Goal: Check status: Check status

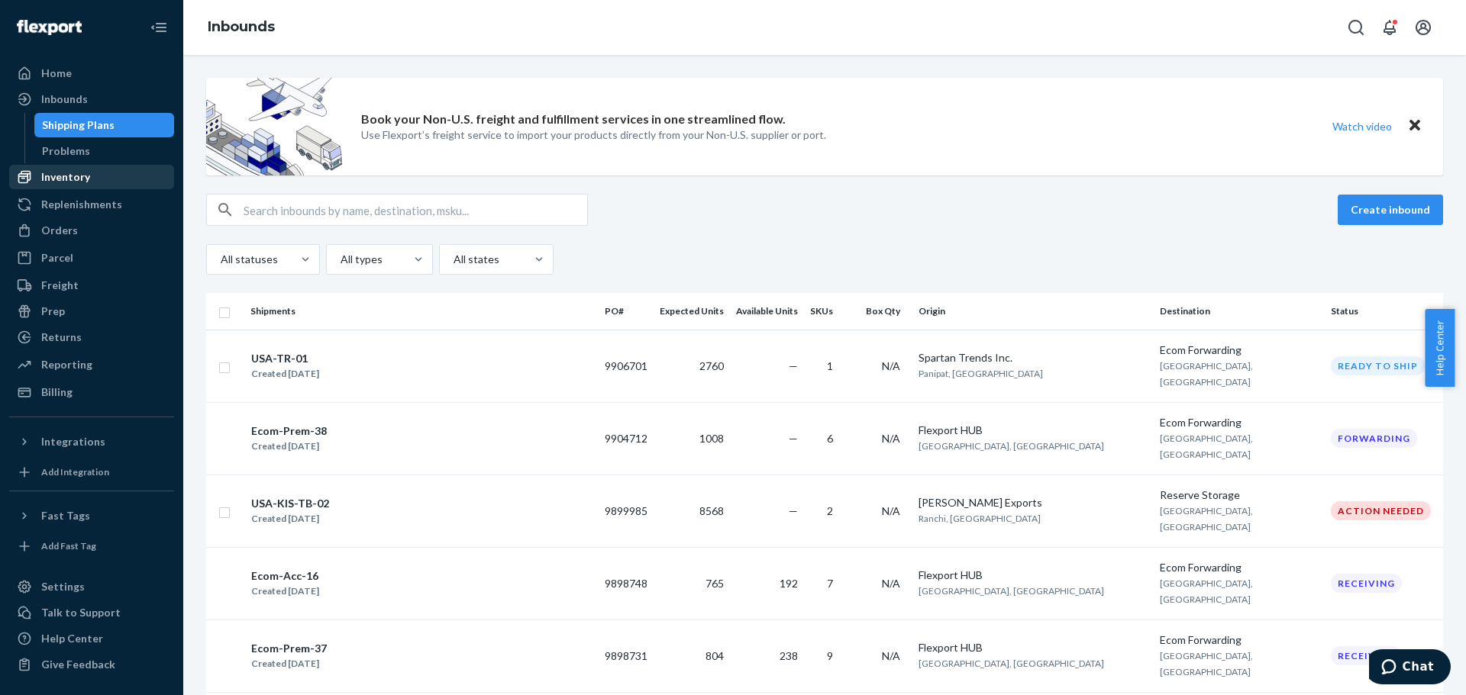
click at [106, 171] on div "Inventory" at bounding box center [92, 176] width 162 height 21
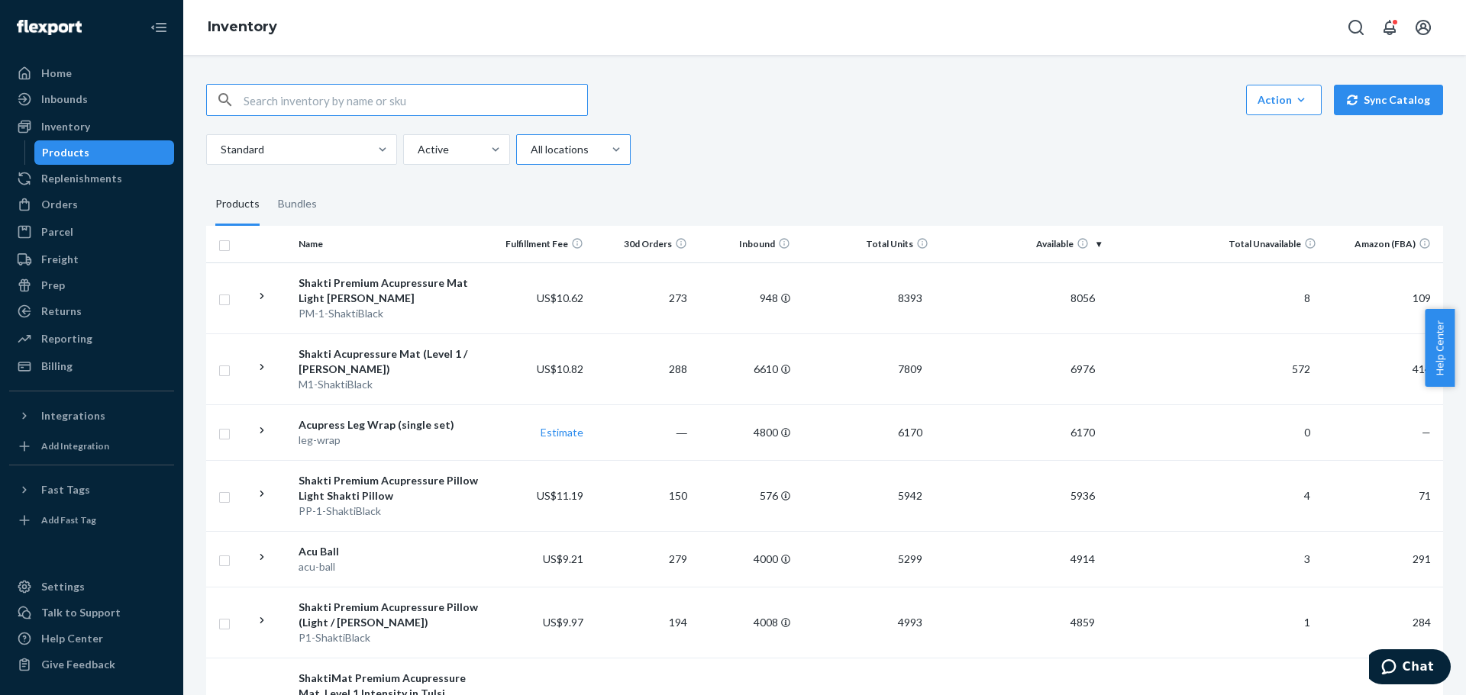
click at [532, 151] on div at bounding box center [571, 149] width 85 height 18
click at [531, 151] on input "All locations" at bounding box center [530, 149] width 2 height 15
click at [584, 218] on div "Ecom Fulfillment" at bounding box center [573, 217] width 108 height 31
click at [531, 157] on input "option Ecom Fulfillment focused, 2 of 4. 4 results available. Use Up and Down t…" at bounding box center [530, 149] width 2 height 15
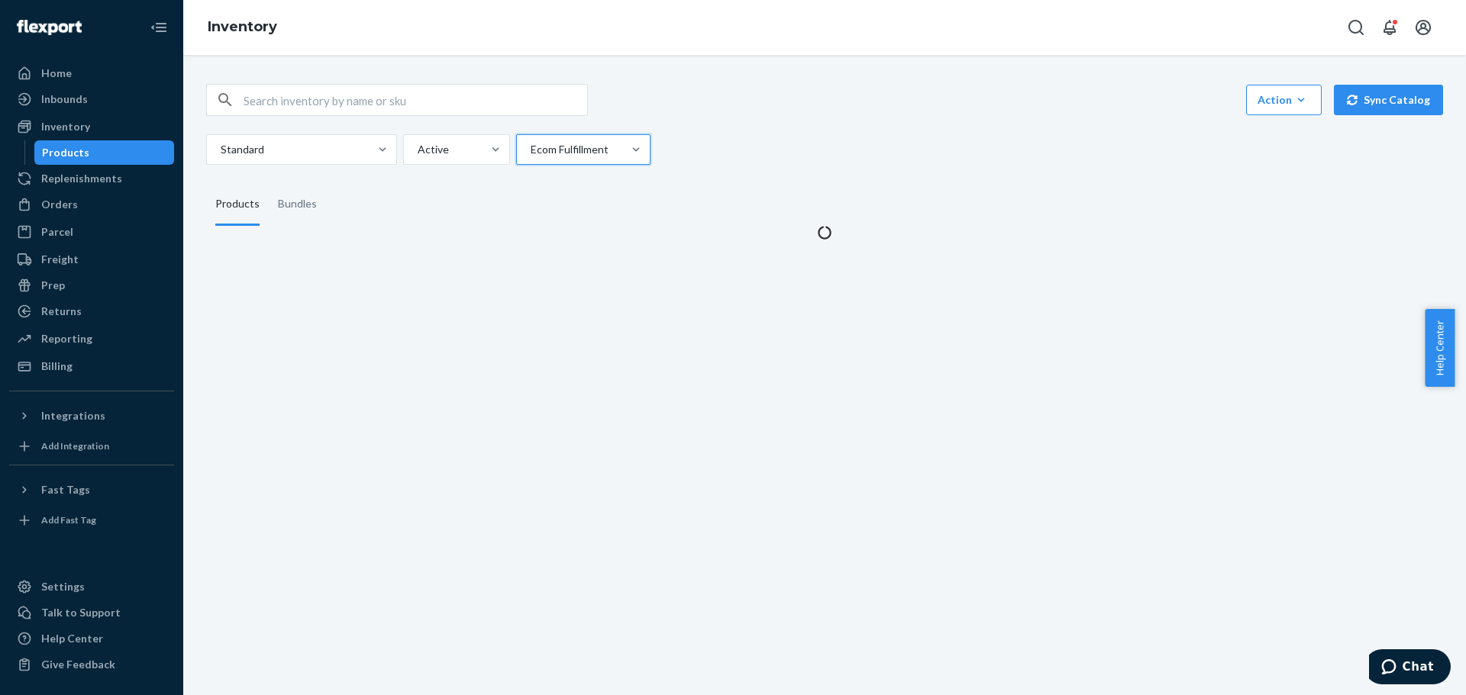
click at [805, 144] on div "Standard Active option Ecom Fulfillment, selected. 0 results available. Select …" at bounding box center [818, 149] width 1225 height 31
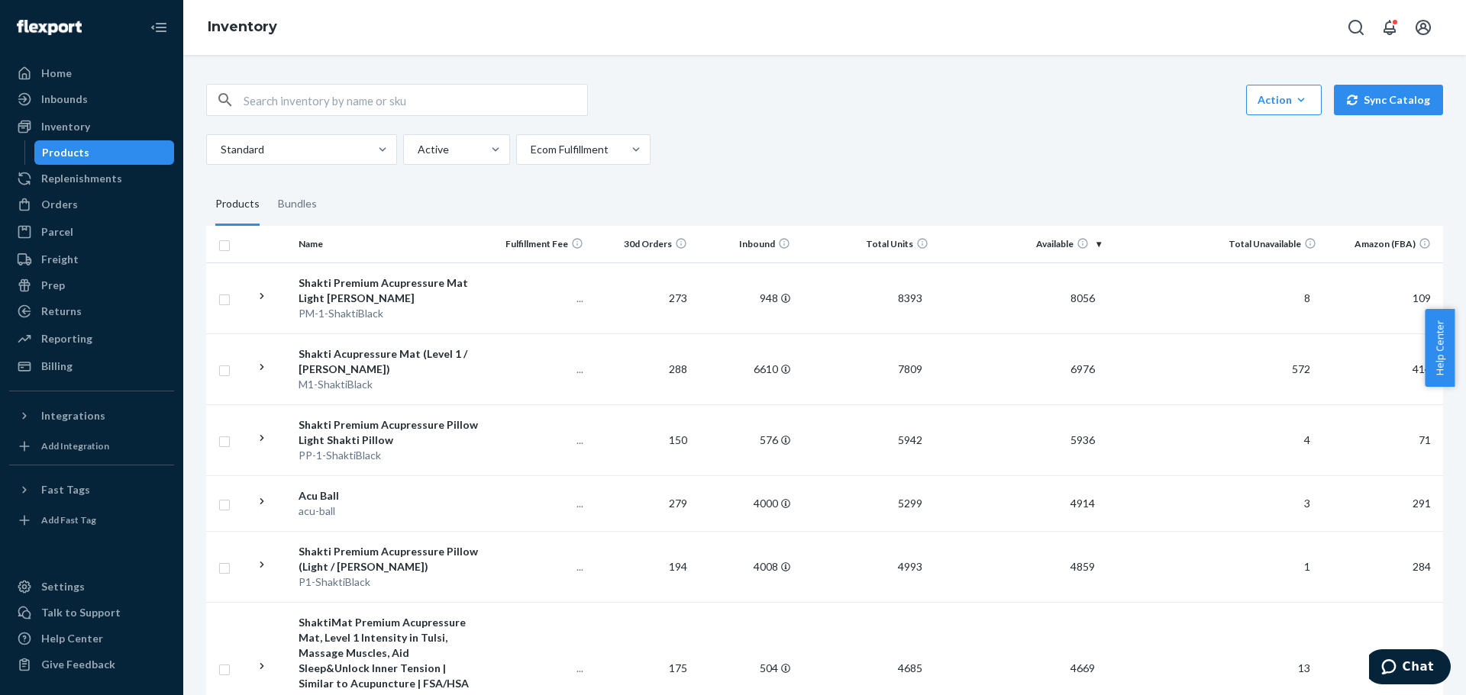
click at [1041, 241] on th "Available" at bounding box center [1020, 244] width 173 height 37
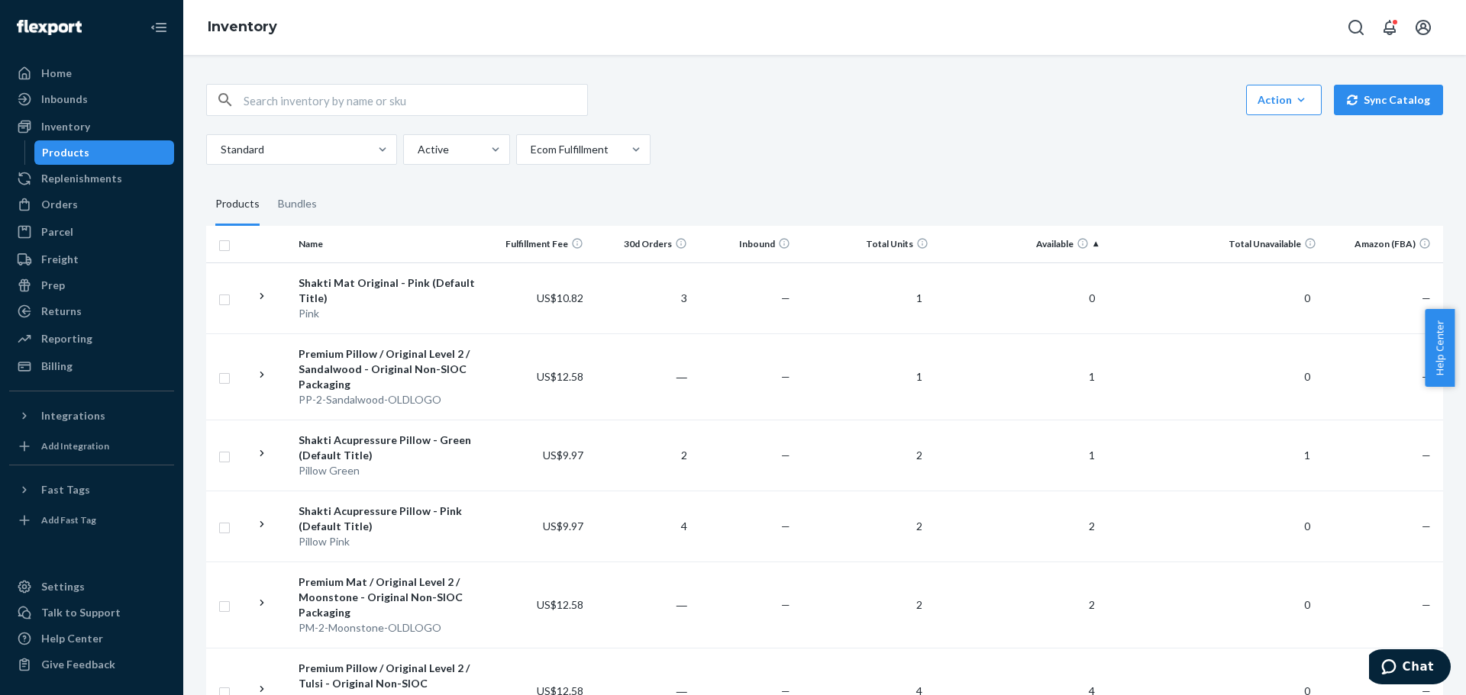
click at [1060, 247] on th "Available" at bounding box center [1020, 244] width 173 height 37
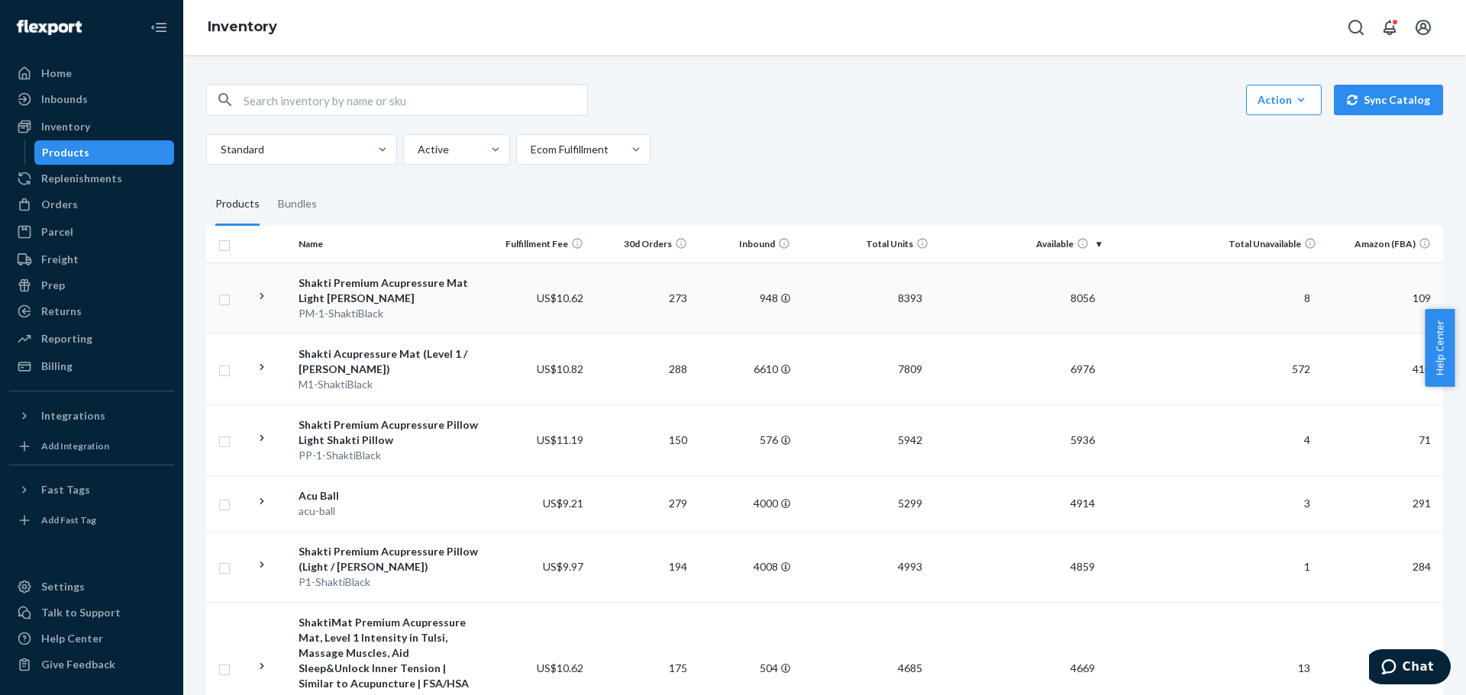
click at [376, 285] on div "Shakti Premium Acupressure Mat Light [PERSON_NAME]" at bounding box center [389, 291] width 182 height 31
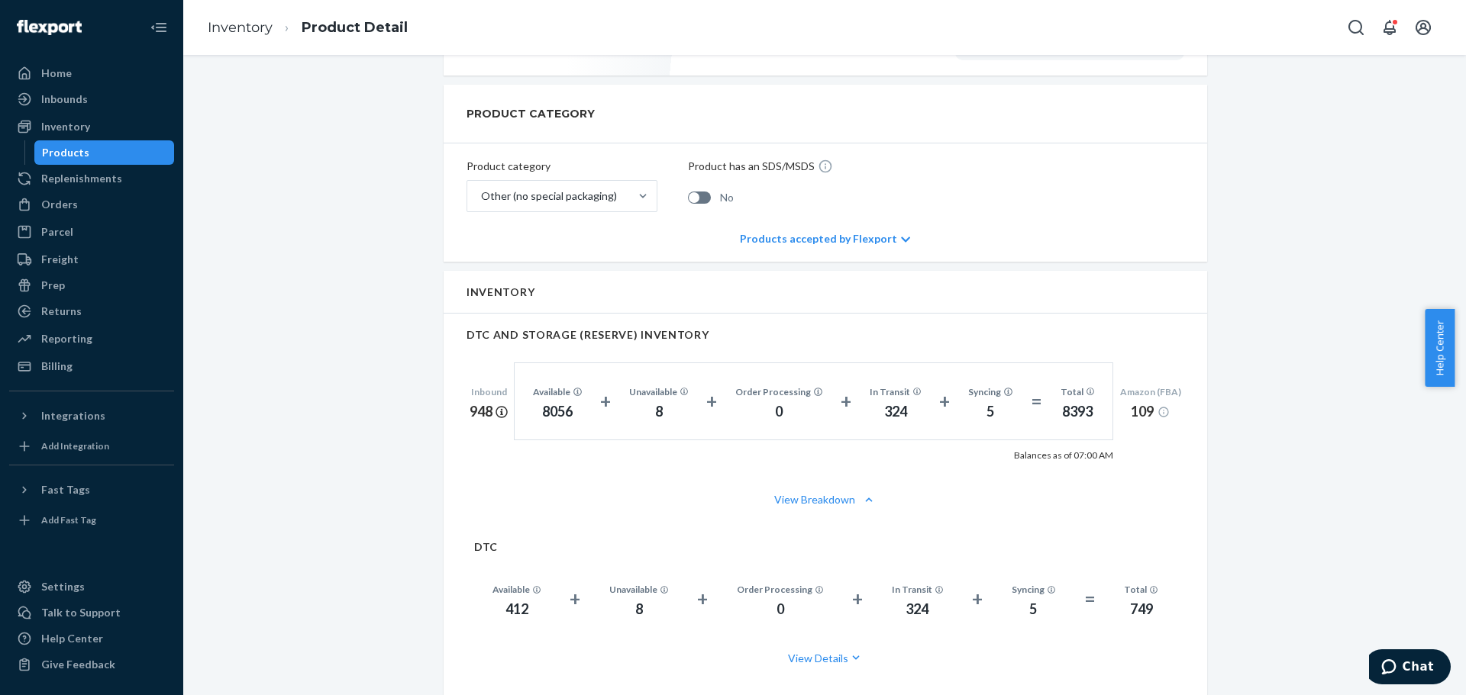
scroll to position [611, 0]
